Goal: Transaction & Acquisition: Purchase product/service

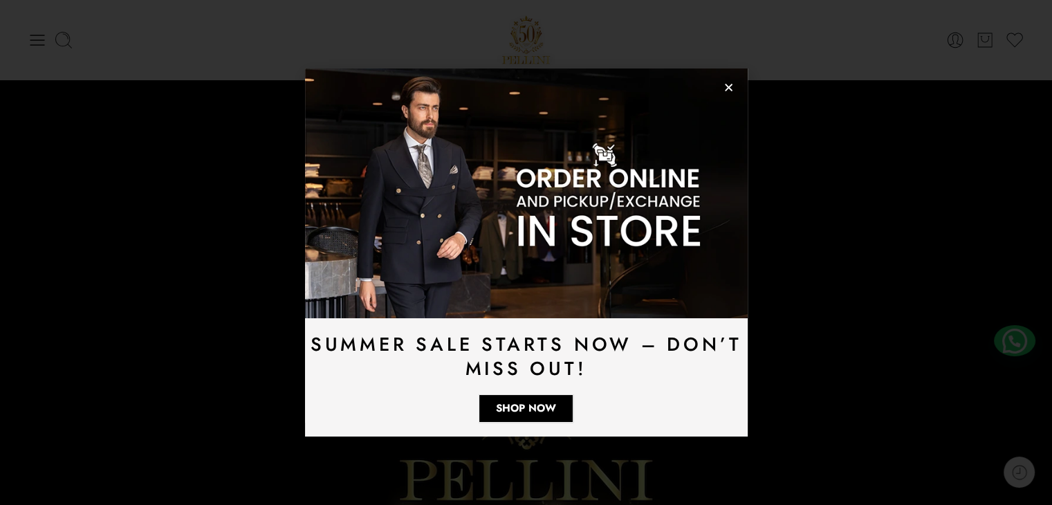
click at [28, 35] on div "Summer Sale Starts Now – Don’t Miss Out! Shop Now" at bounding box center [526, 252] width 1052 height 505
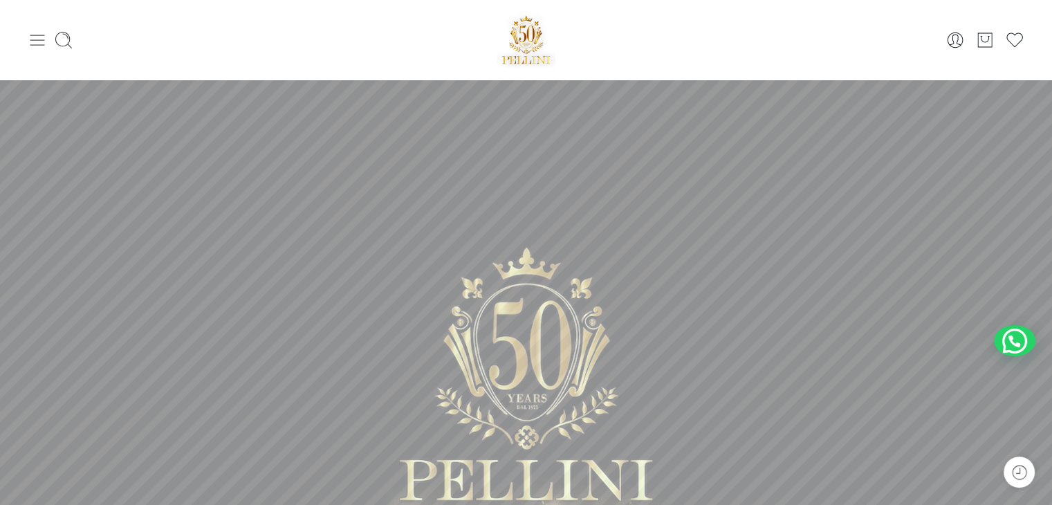
click at [33, 35] on icon at bounding box center [37, 39] width 19 height 19
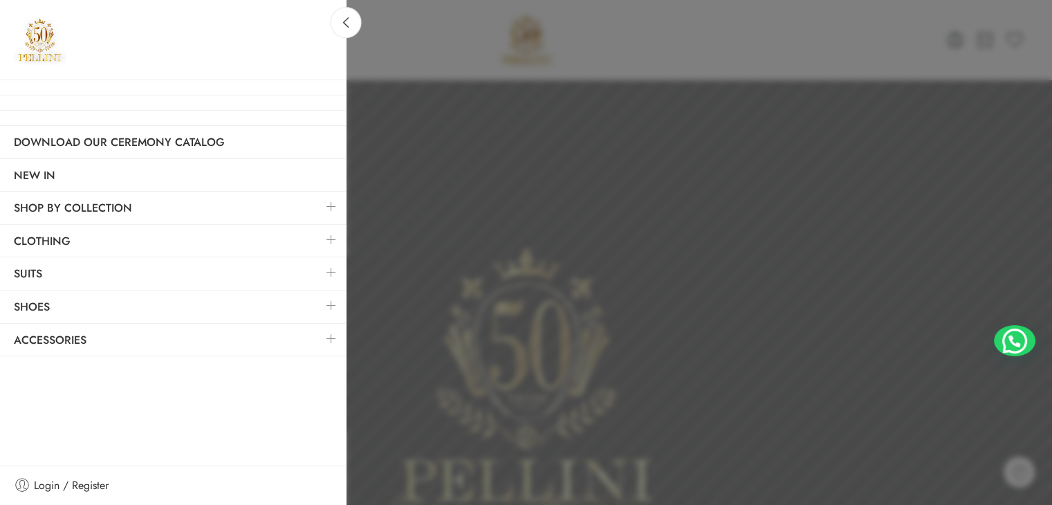
click at [343, 268] on link at bounding box center [331, 272] width 29 height 30
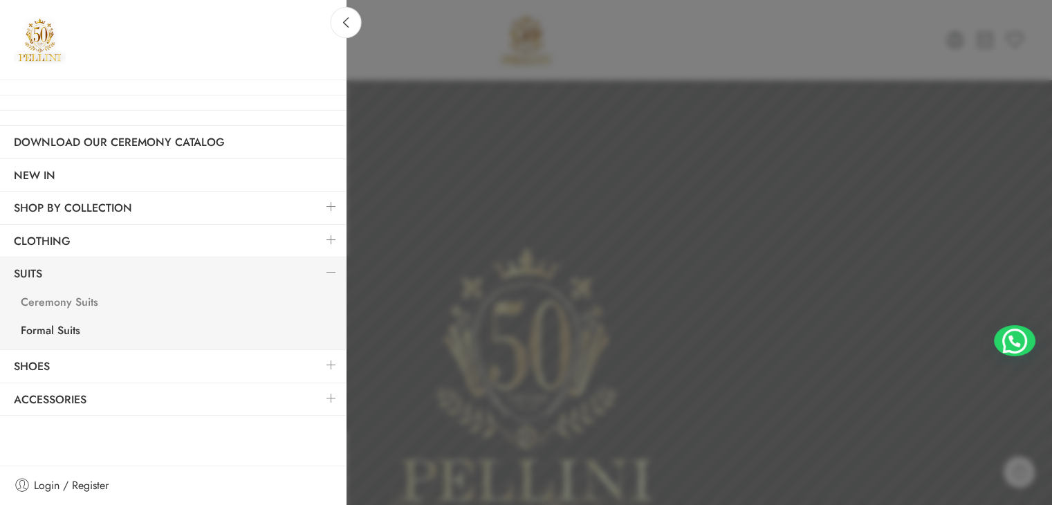
click at [68, 305] on link "Ceremony Suits" at bounding box center [176, 304] width 339 height 28
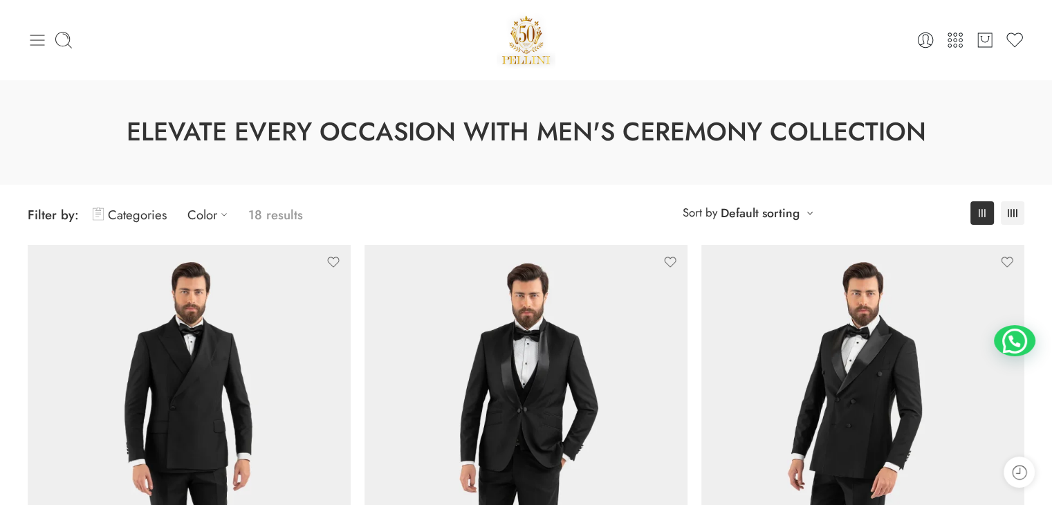
click at [35, 41] on icon at bounding box center [37, 39] width 19 height 19
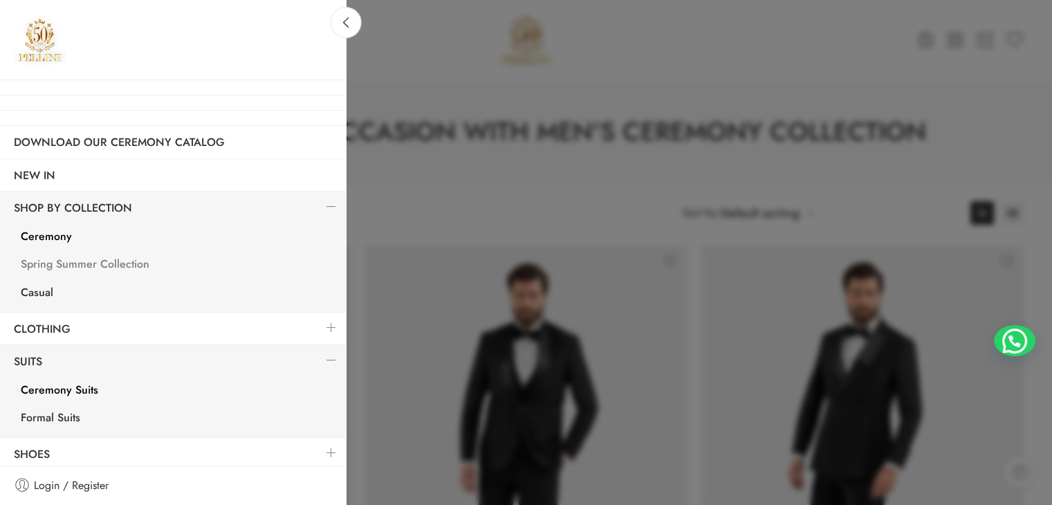
click at [85, 265] on link "Spring Summer Collection" at bounding box center [176, 266] width 339 height 28
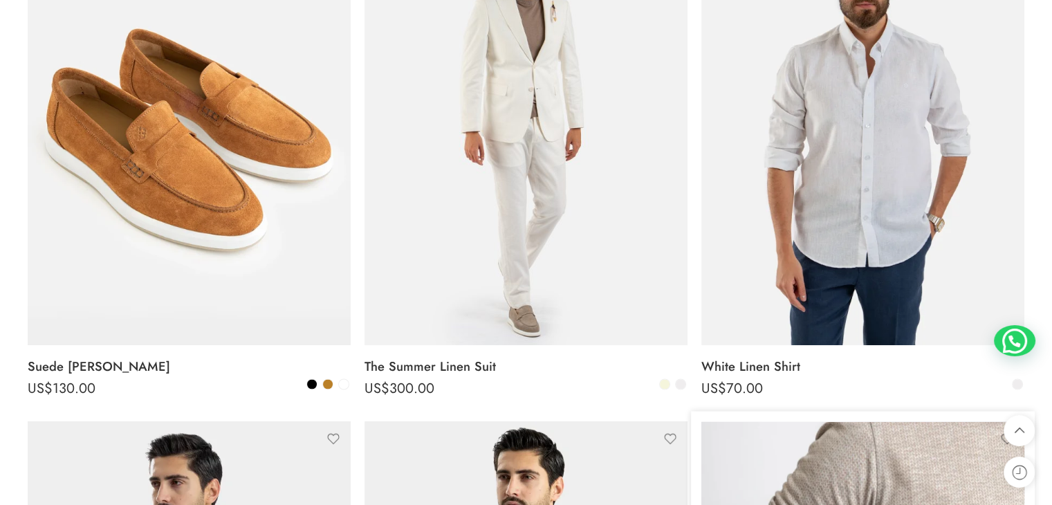
scroll to position [2286, 0]
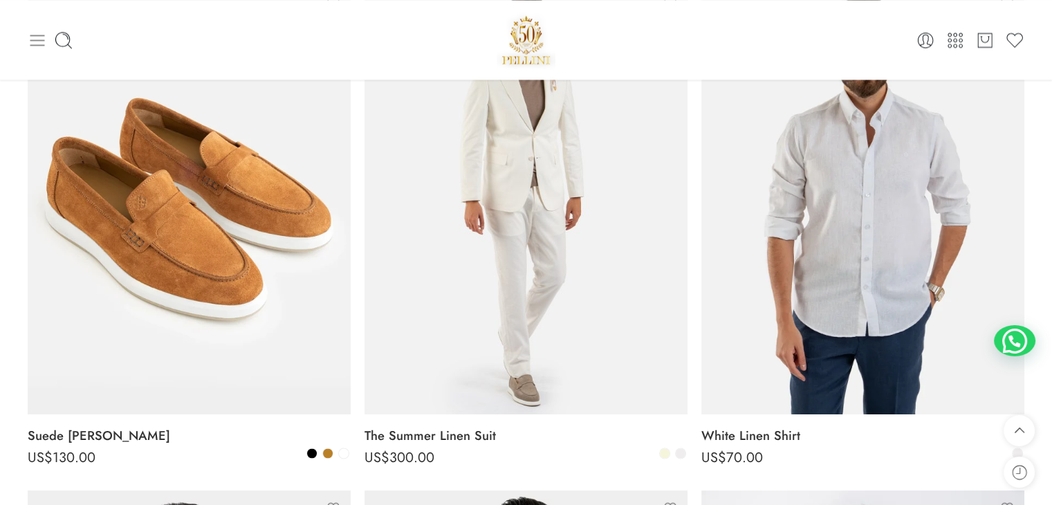
click at [37, 46] on icon at bounding box center [37, 39] width 19 height 19
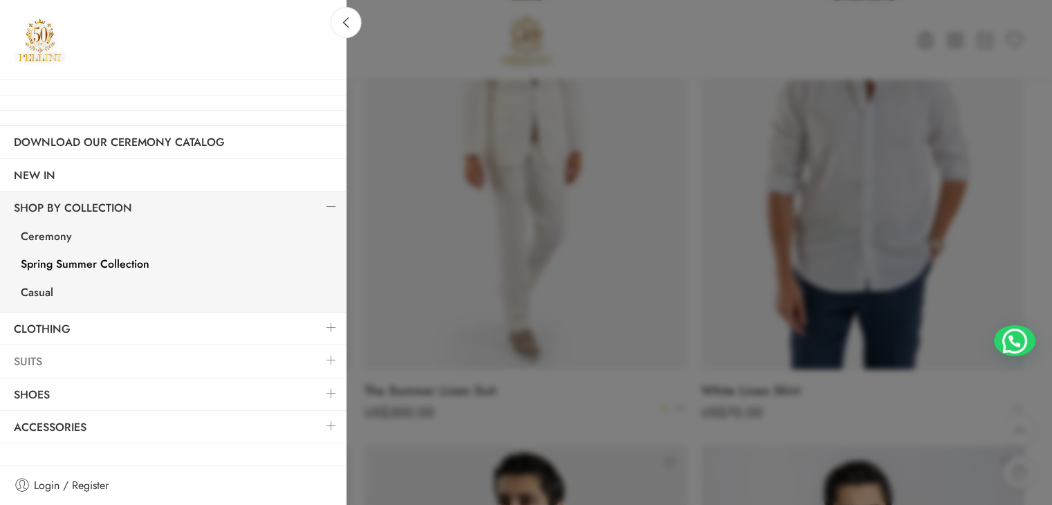
scroll to position [2355, 0]
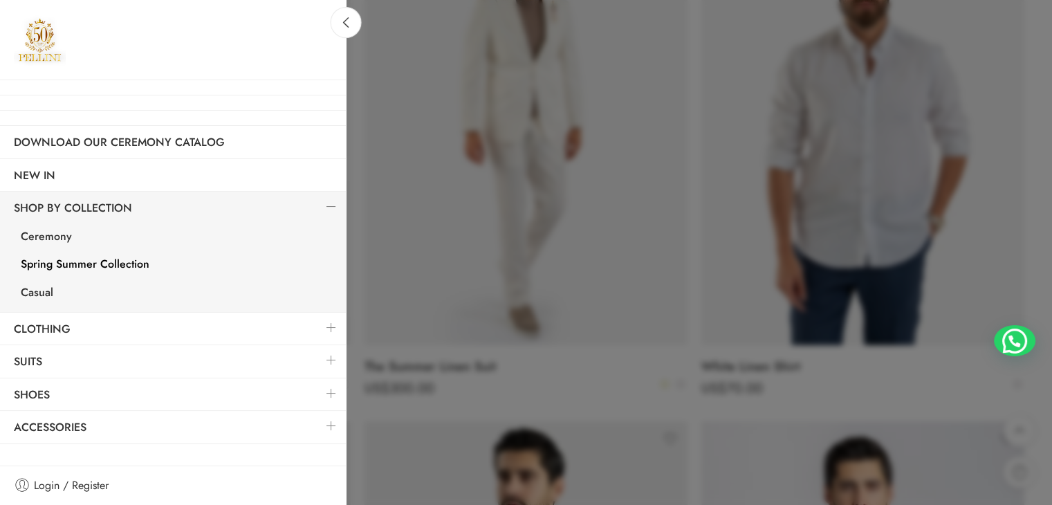
click at [324, 320] on link at bounding box center [331, 328] width 29 height 30
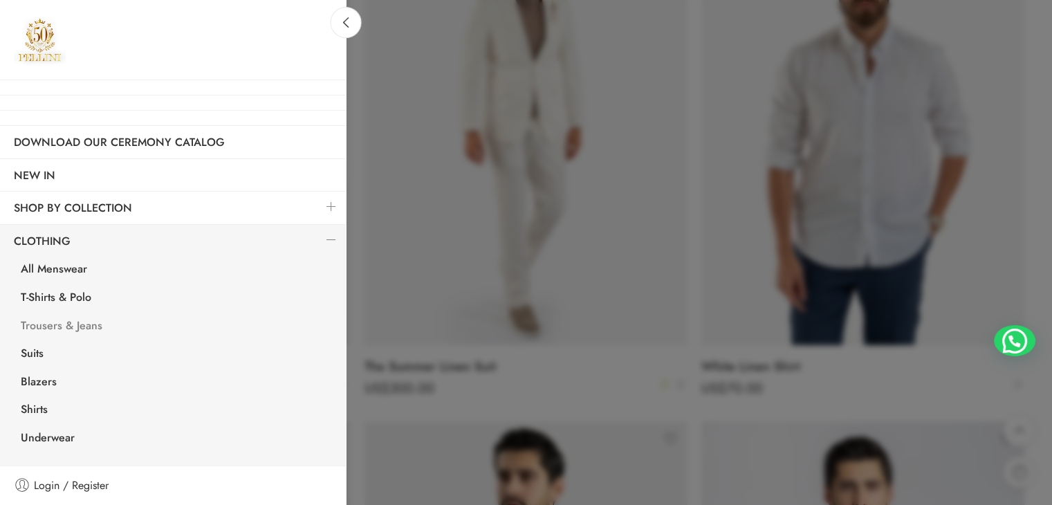
click at [57, 324] on link "Trousers & Jeans" at bounding box center [176, 327] width 339 height 28
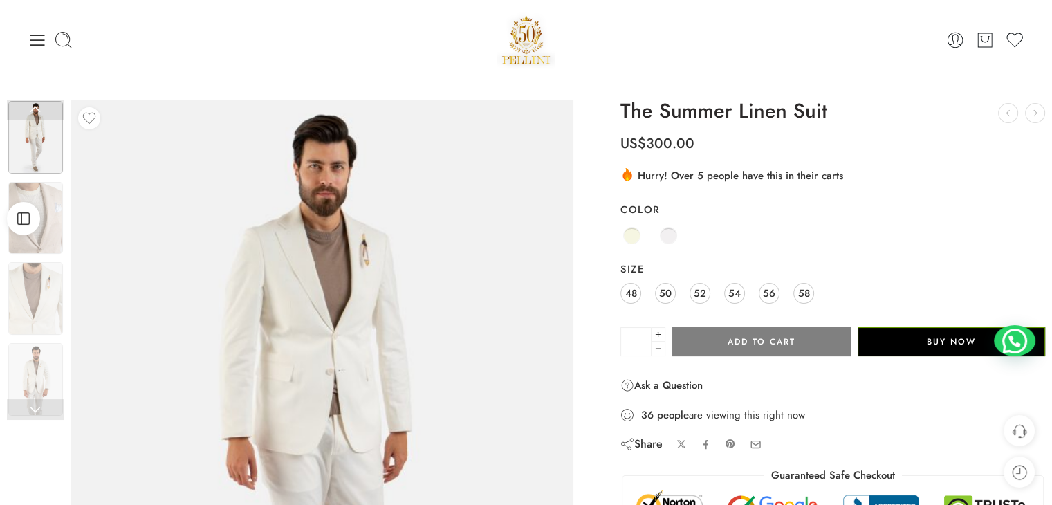
scroll to position [207, 0]
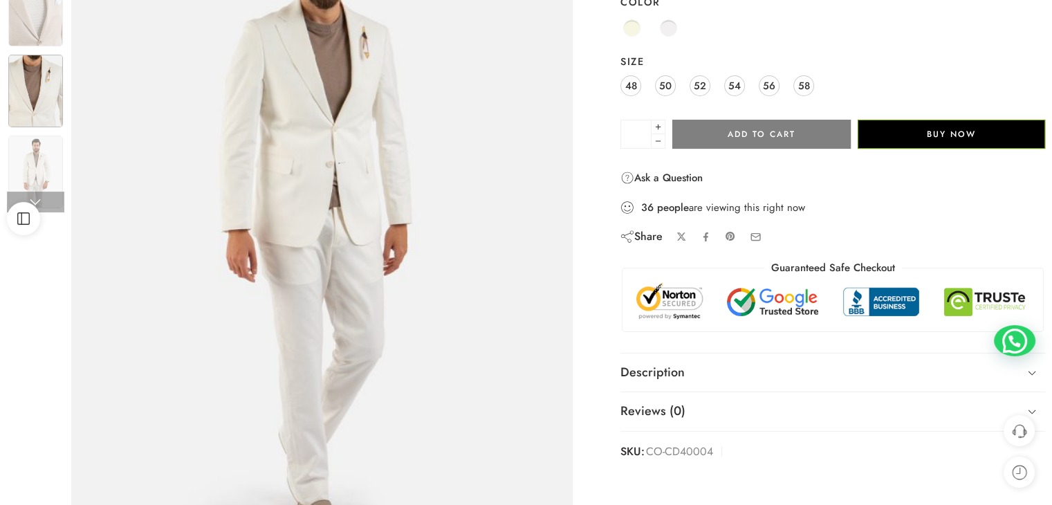
click at [47, 95] on img at bounding box center [35, 91] width 55 height 73
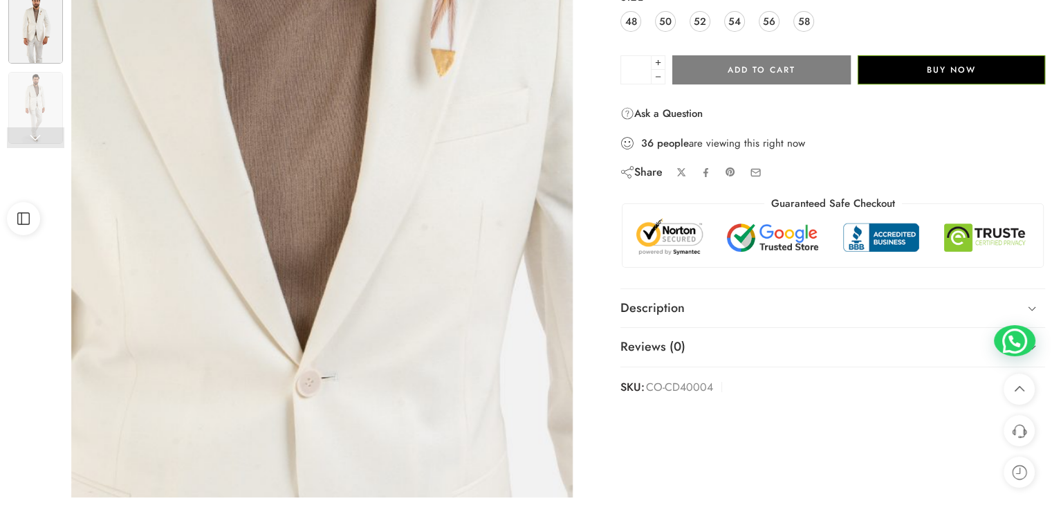
scroll to position [346, 0]
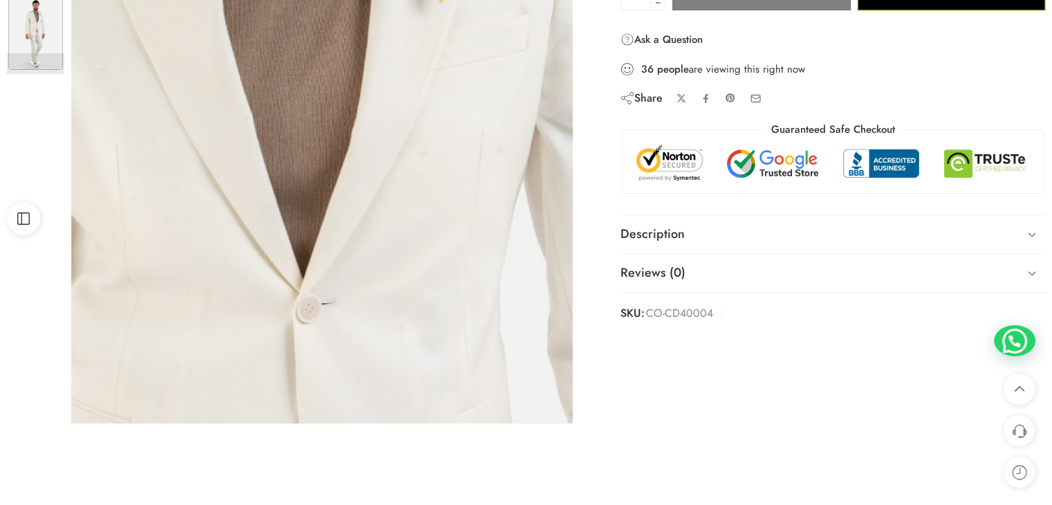
click at [26, 31] on img at bounding box center [35, 34] width 55 height 73
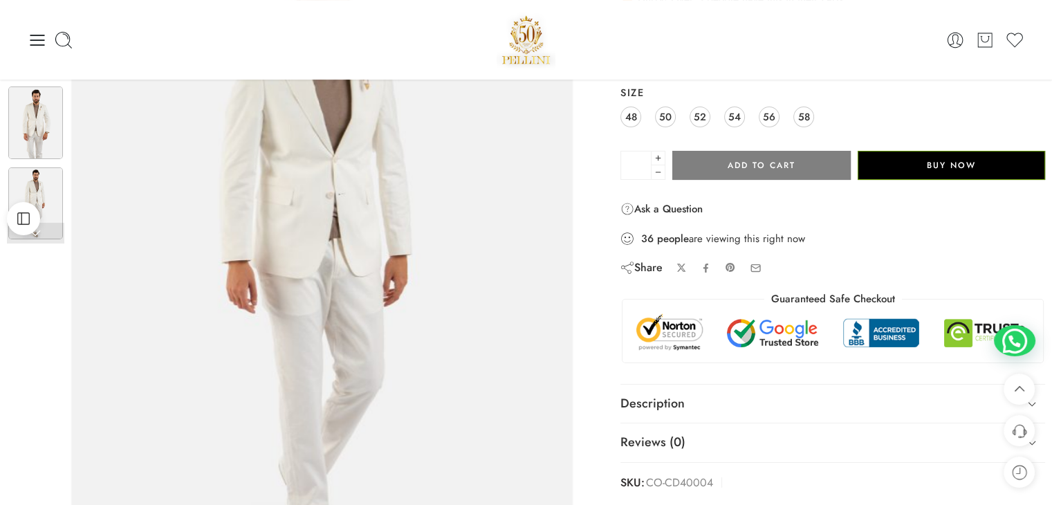
scroll to position [138, 0]
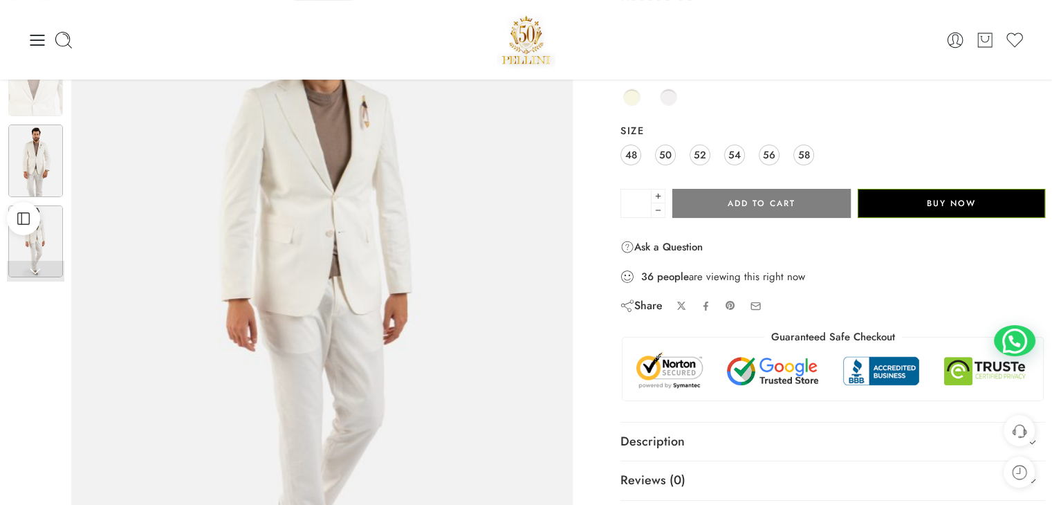
click at [52, 146] on img at bounding box center [35, 160] width 55 height 73
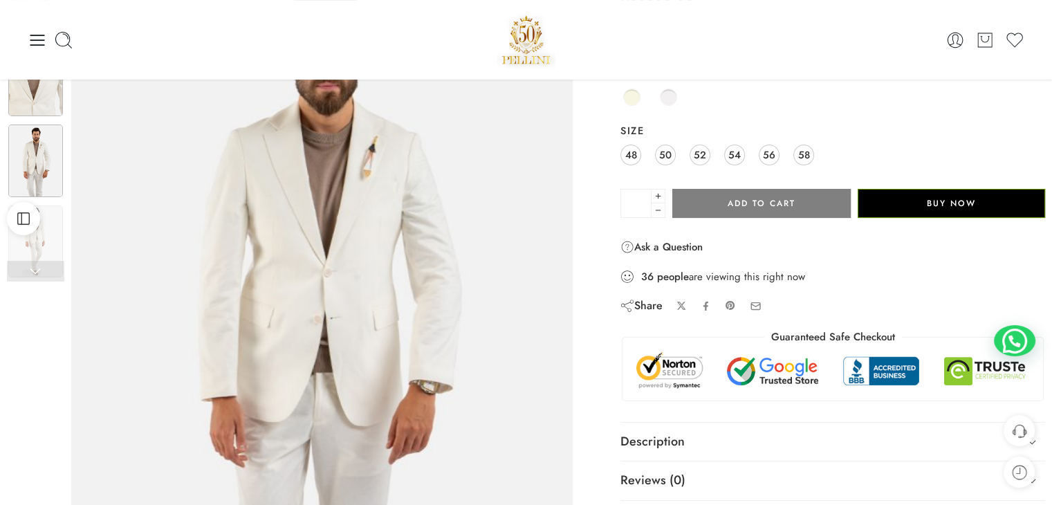
click at [46, 98] on img at bounding box center [35, 80] width 55 height 73
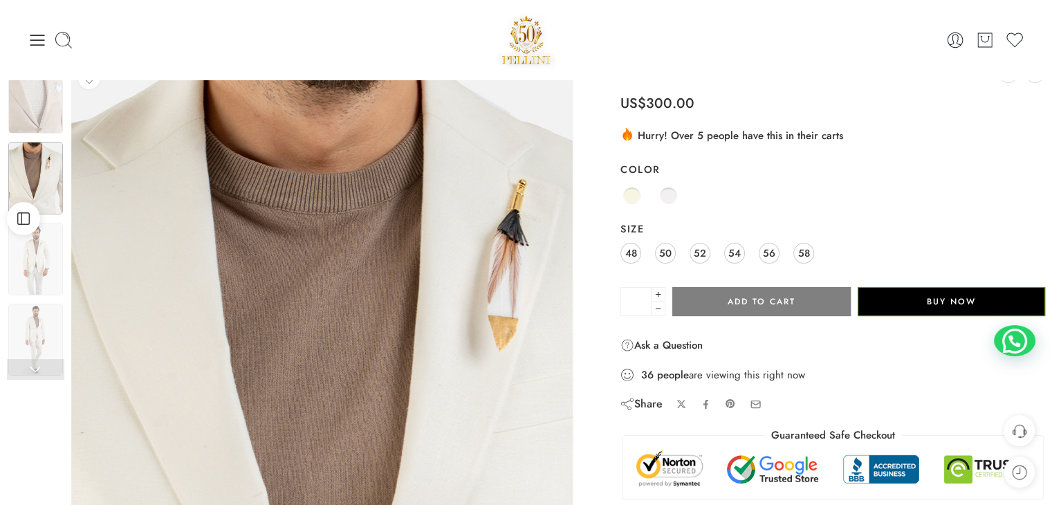
scroll to position [0, 0]
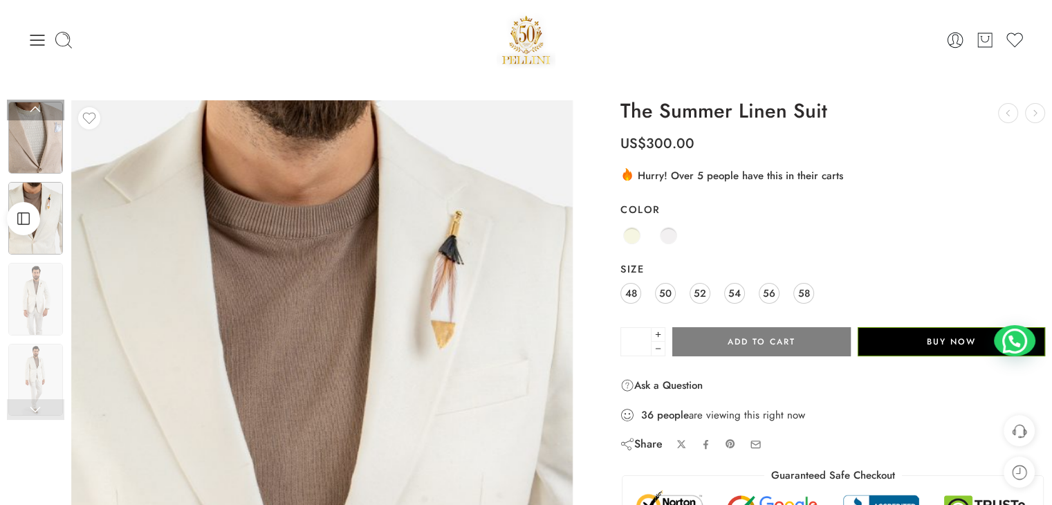
click at [33, 132] on img at bounding box center [35, 138] width 55 height 73
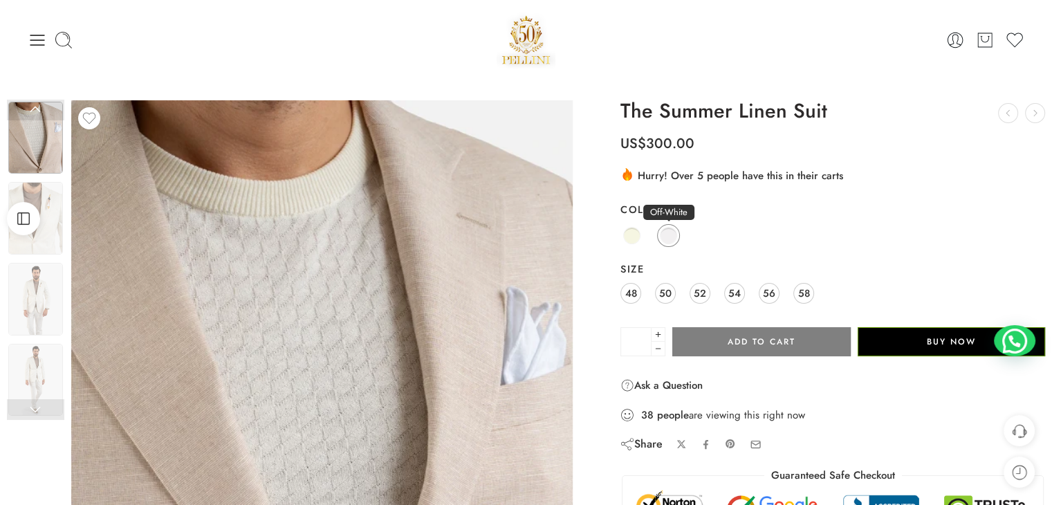
click at [667, 236] on span at bounding box center [668, 235] width 17 height 17
click at [638, 237] on span at bounding box center [631, 235] width 17 height 17
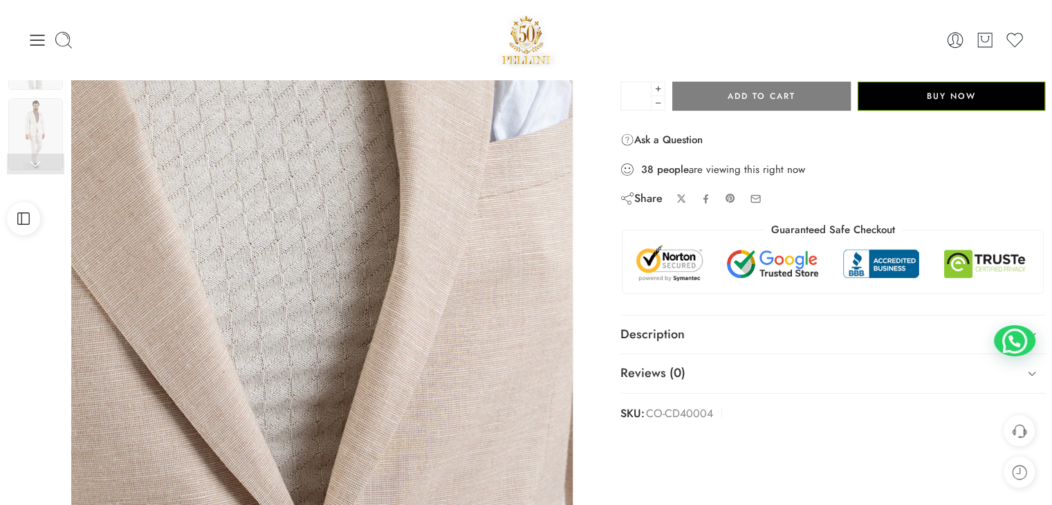
scroll to position [284, 0]
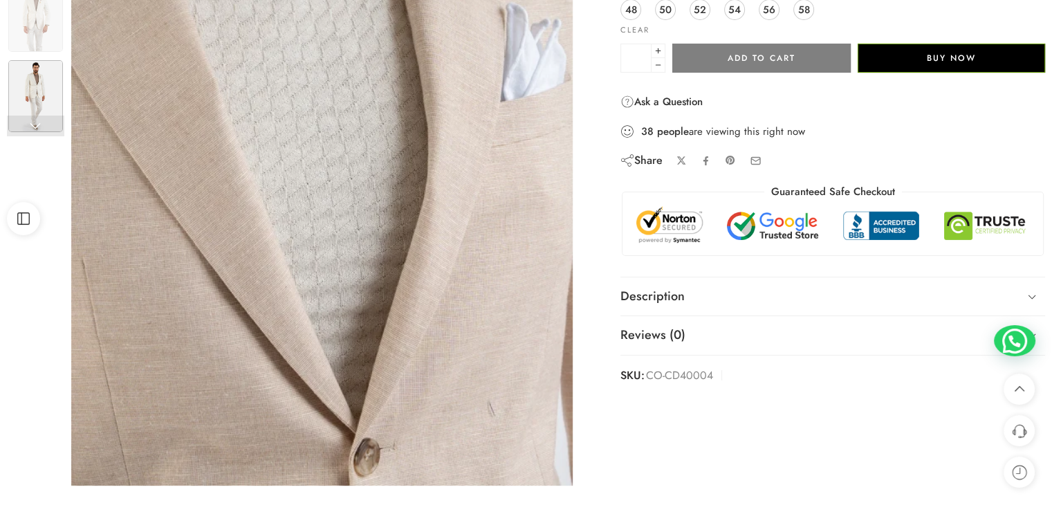
click at [30, 107] on img at bounding box center [35, 96] width 55 height 73
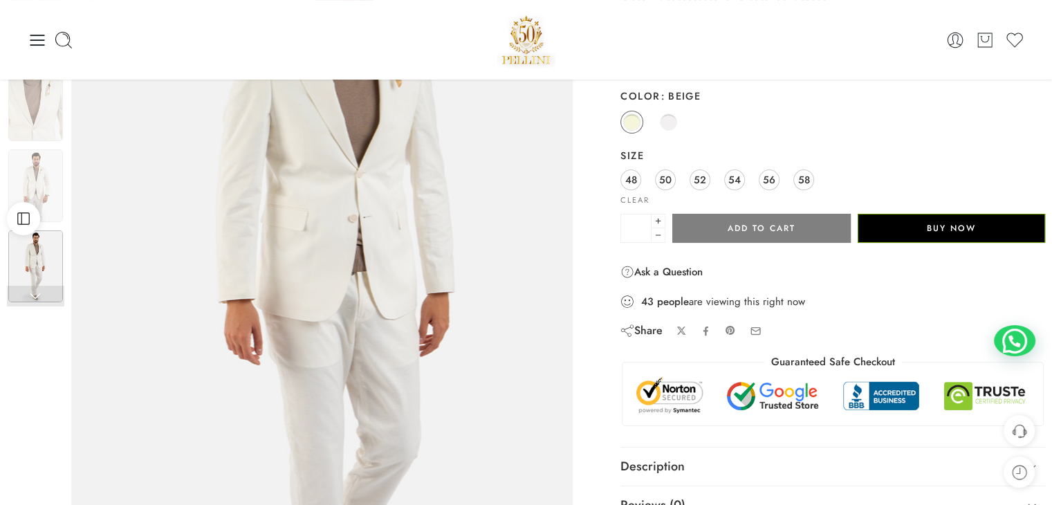
scroll to position [0, 0]
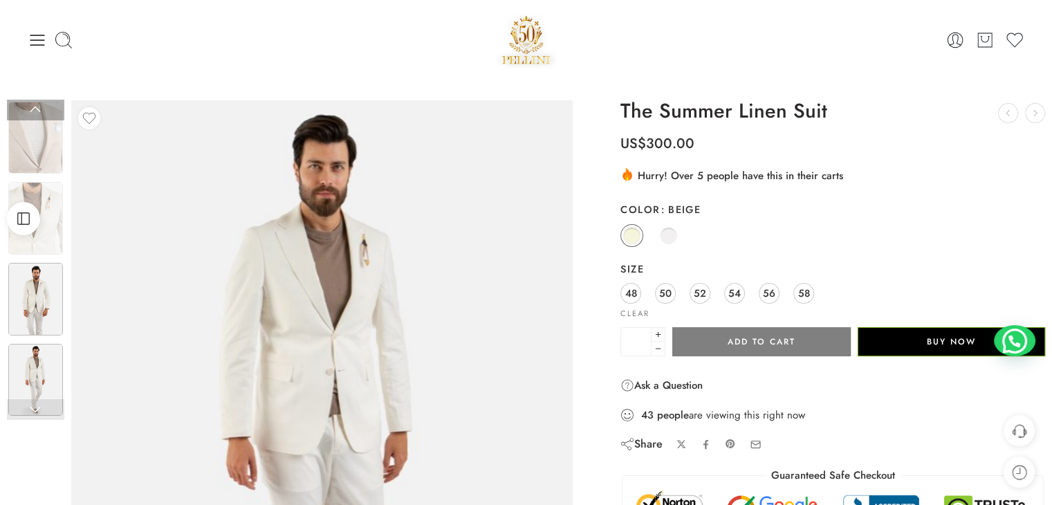
click at [20, 299] on img at bounding box center [35, 299] width 55 height 73
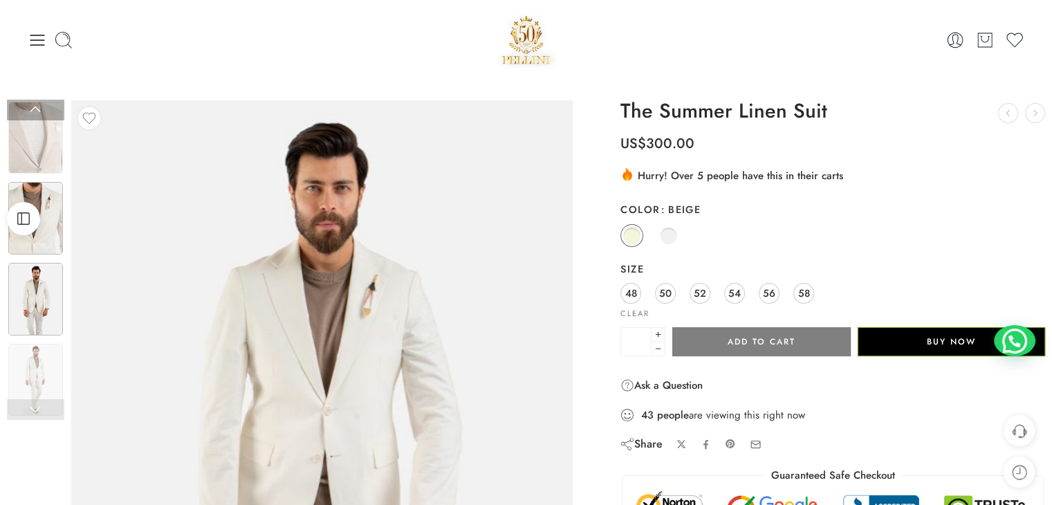
click at [54, 183] on img at bounding box center [35, 218] width 55 height 73
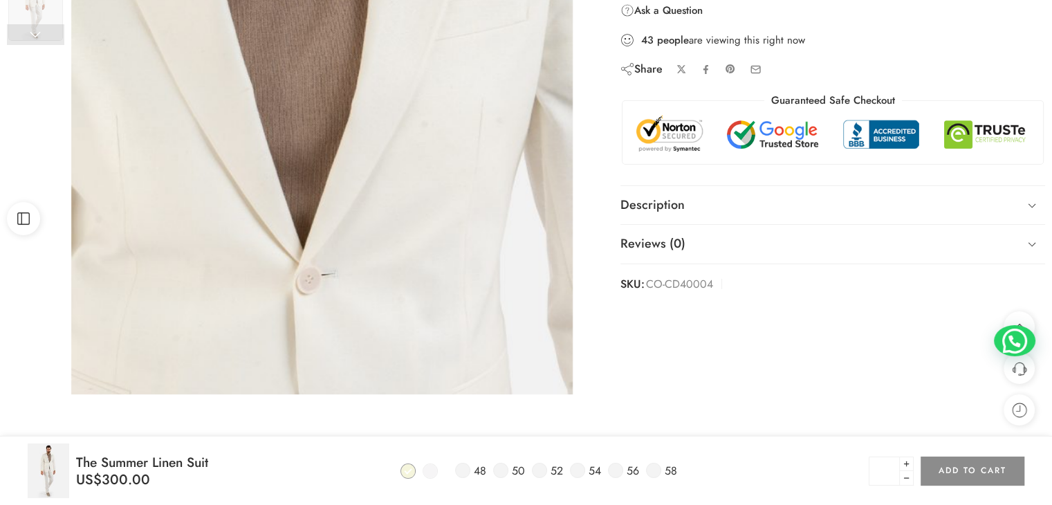
scroll to position [700, 0]
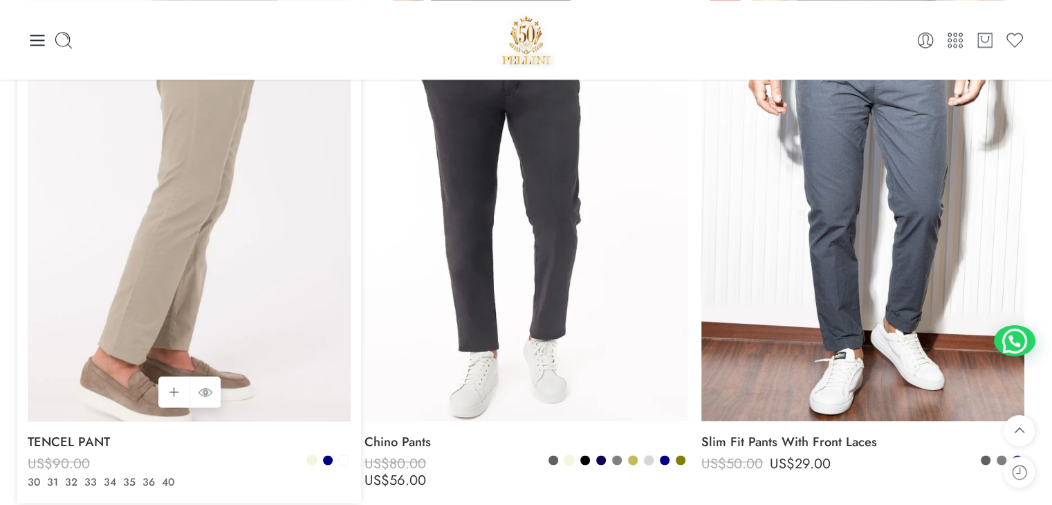
scroll to position [1729, 0]
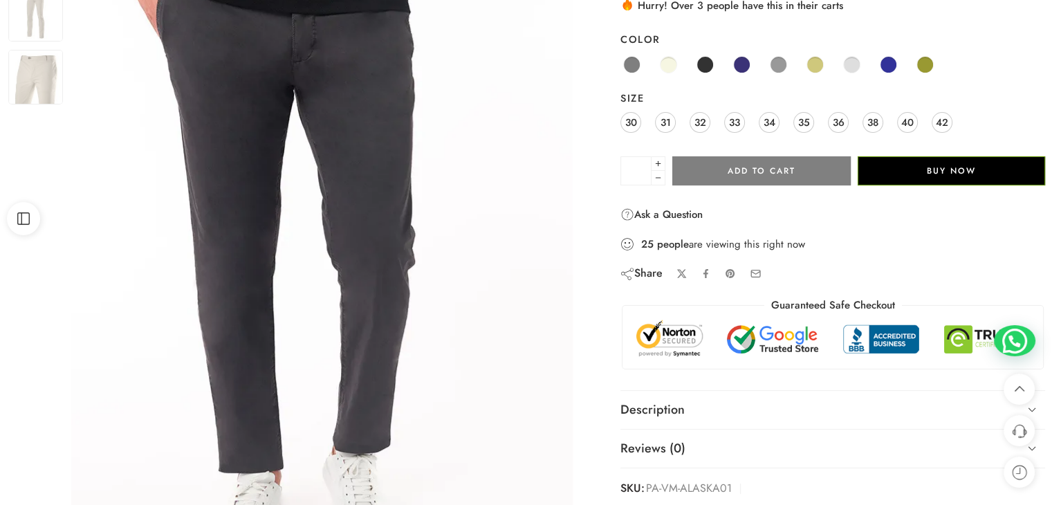
scroll to position [69, 0]
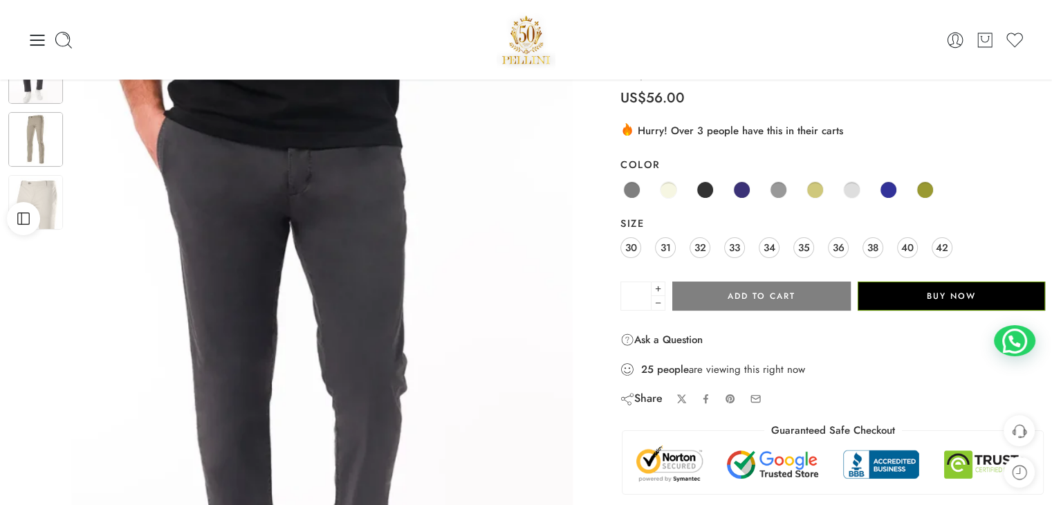
click at [47, 147] on img at bounding box center [35, 139] width 55 height 55
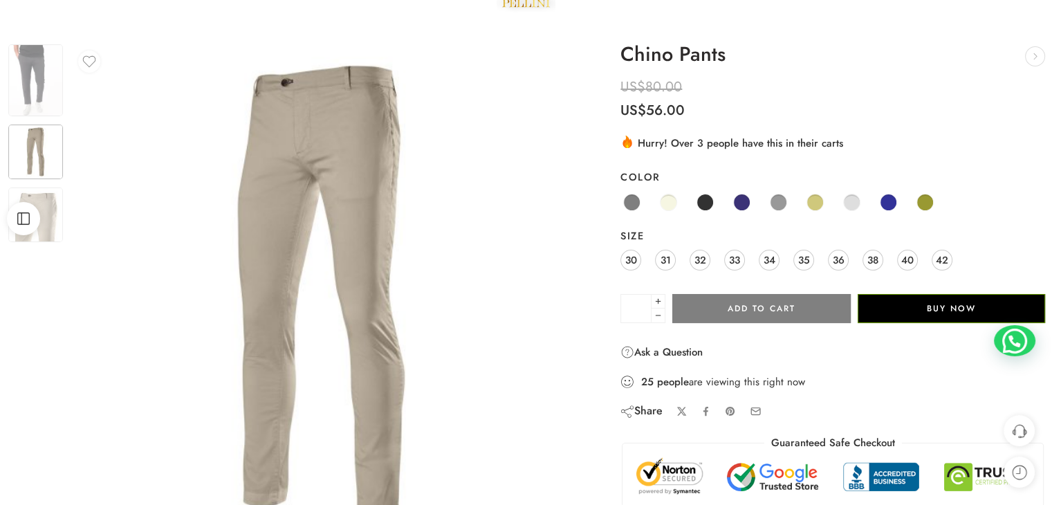
scroll to position [138, 0]
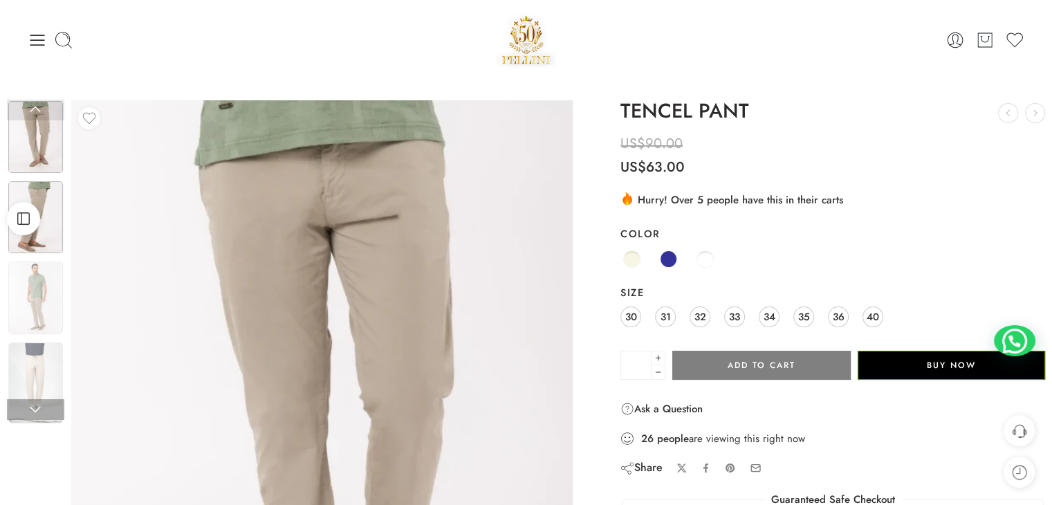
click at [47, 192] on img at bounding box center [35, 217] width 55 height 72
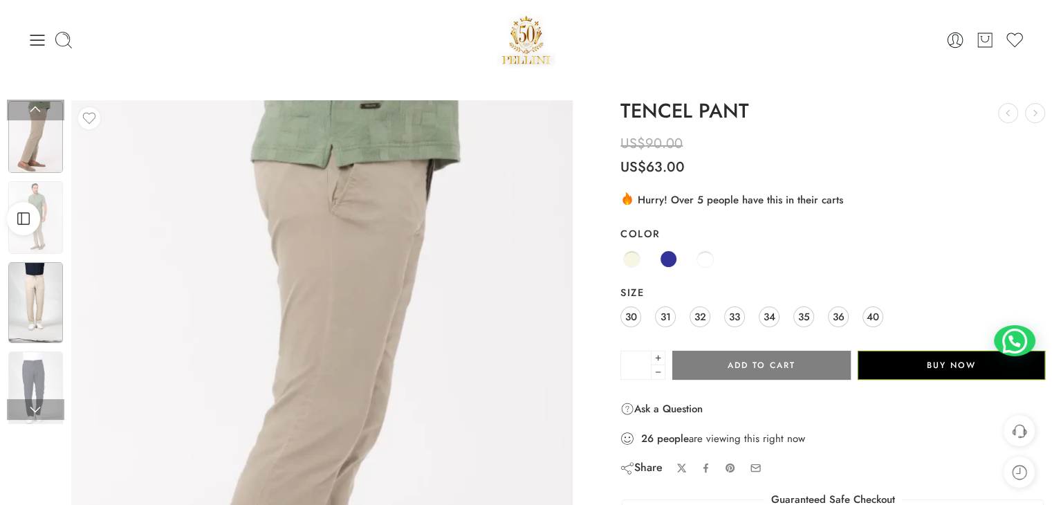
click at [35, 309] on img at bounding box center [35, 303] width 55 height 82
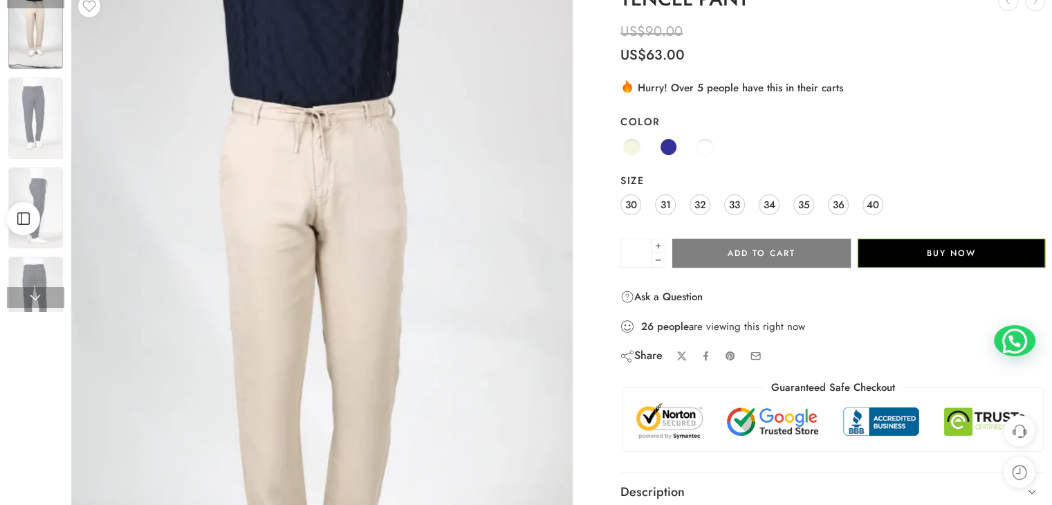
scroll to position [113, 0]
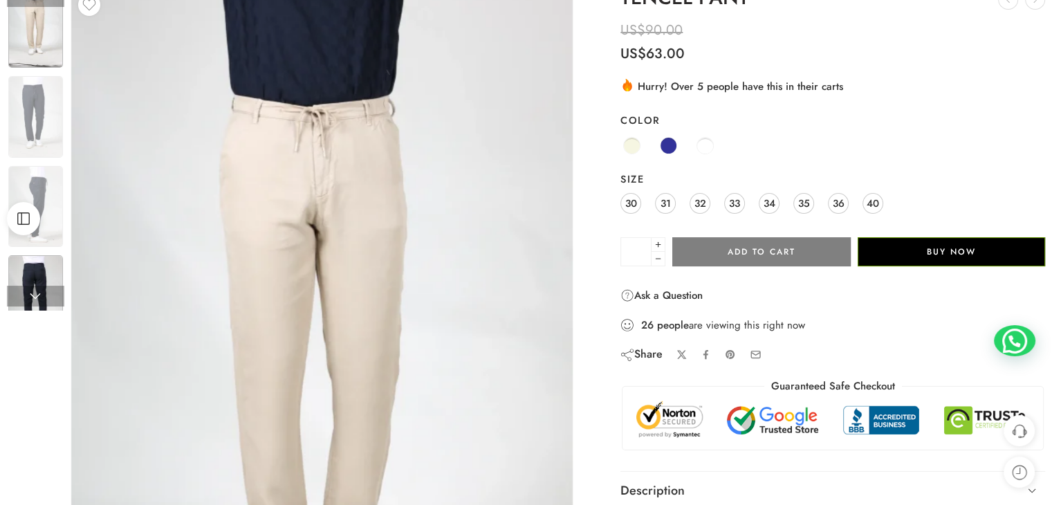
click at [33, 275] on img at bounding box center [35, 296] width 55 height 82
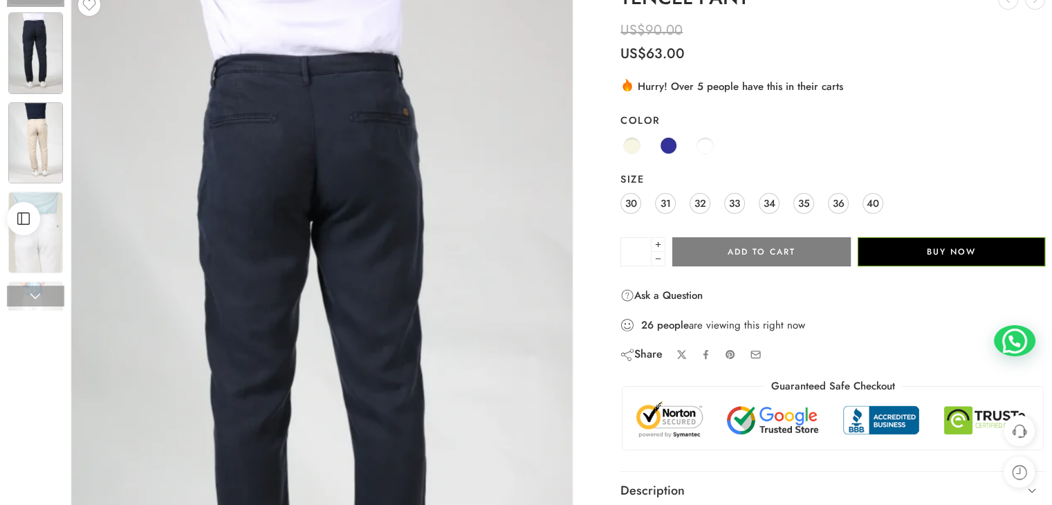
click at [26, 161] on img at bounding box center [35, 143] width 55 height 82
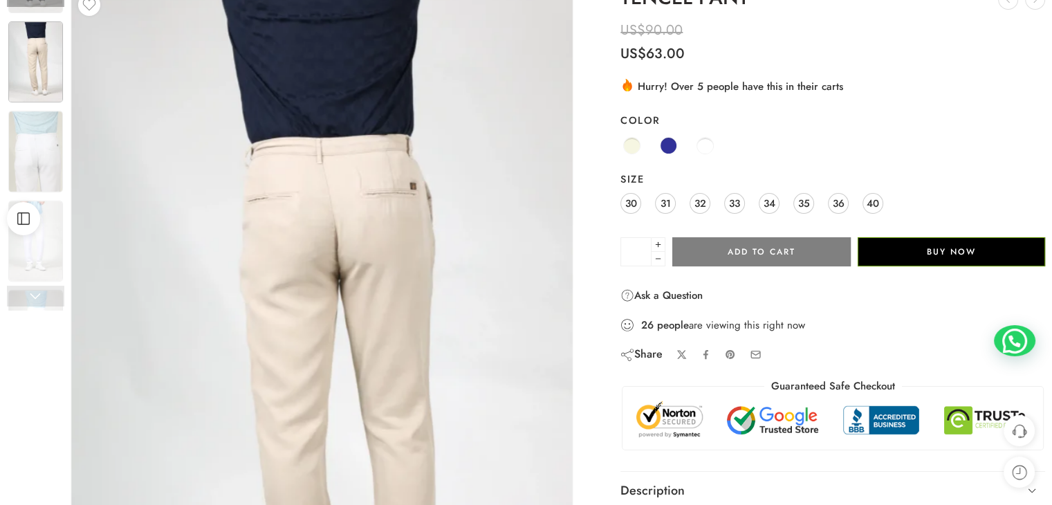
click at [28, 86] on img at bounding box center [35, 62] width 55 height 82
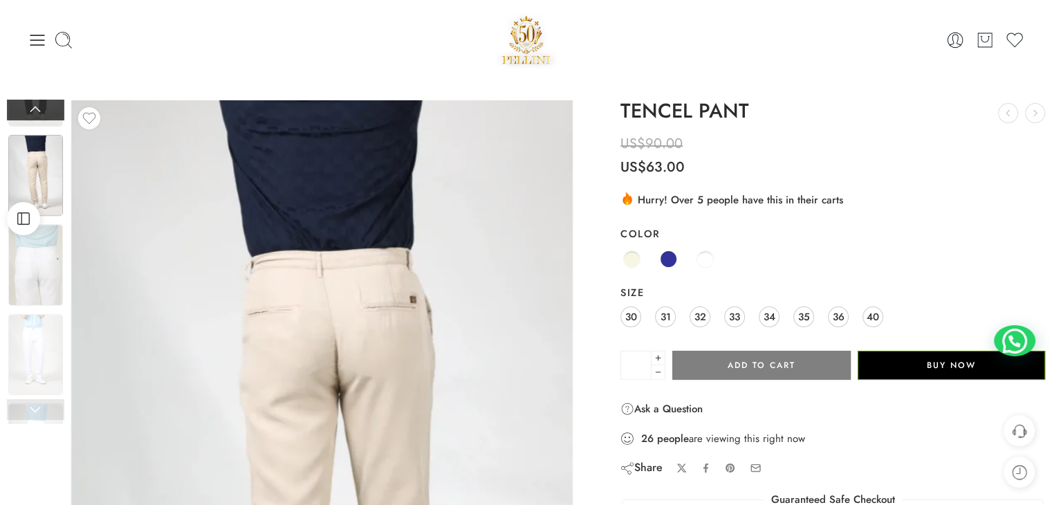
click at [26, 111] on link at bounding box center [35, 110] width 57 height 21
